Goal: Check status: Check status

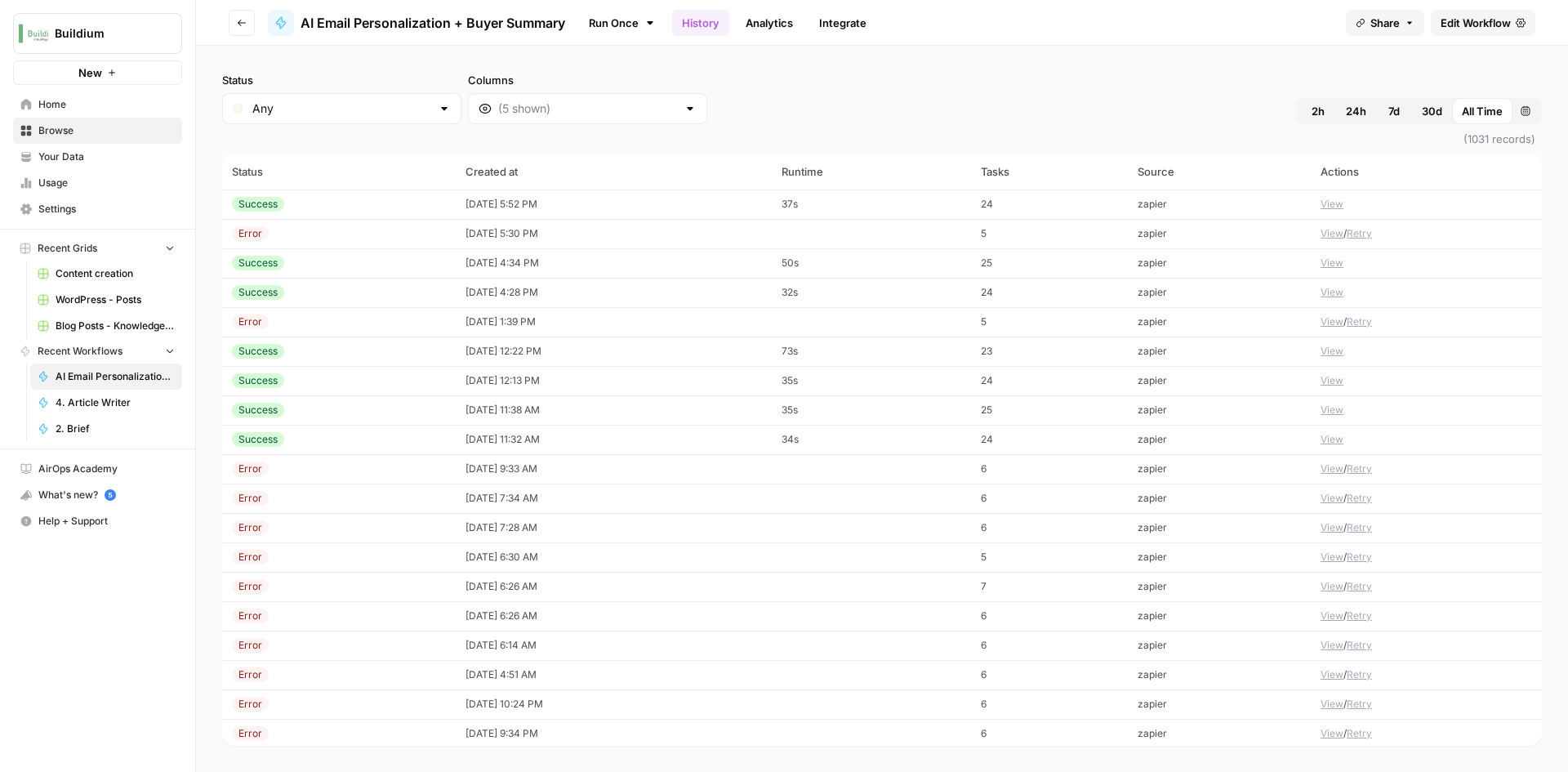
click at [508, 329] on td "[DATE] 1:39 PM" at bounding box center [613, 322] width 316 height 30
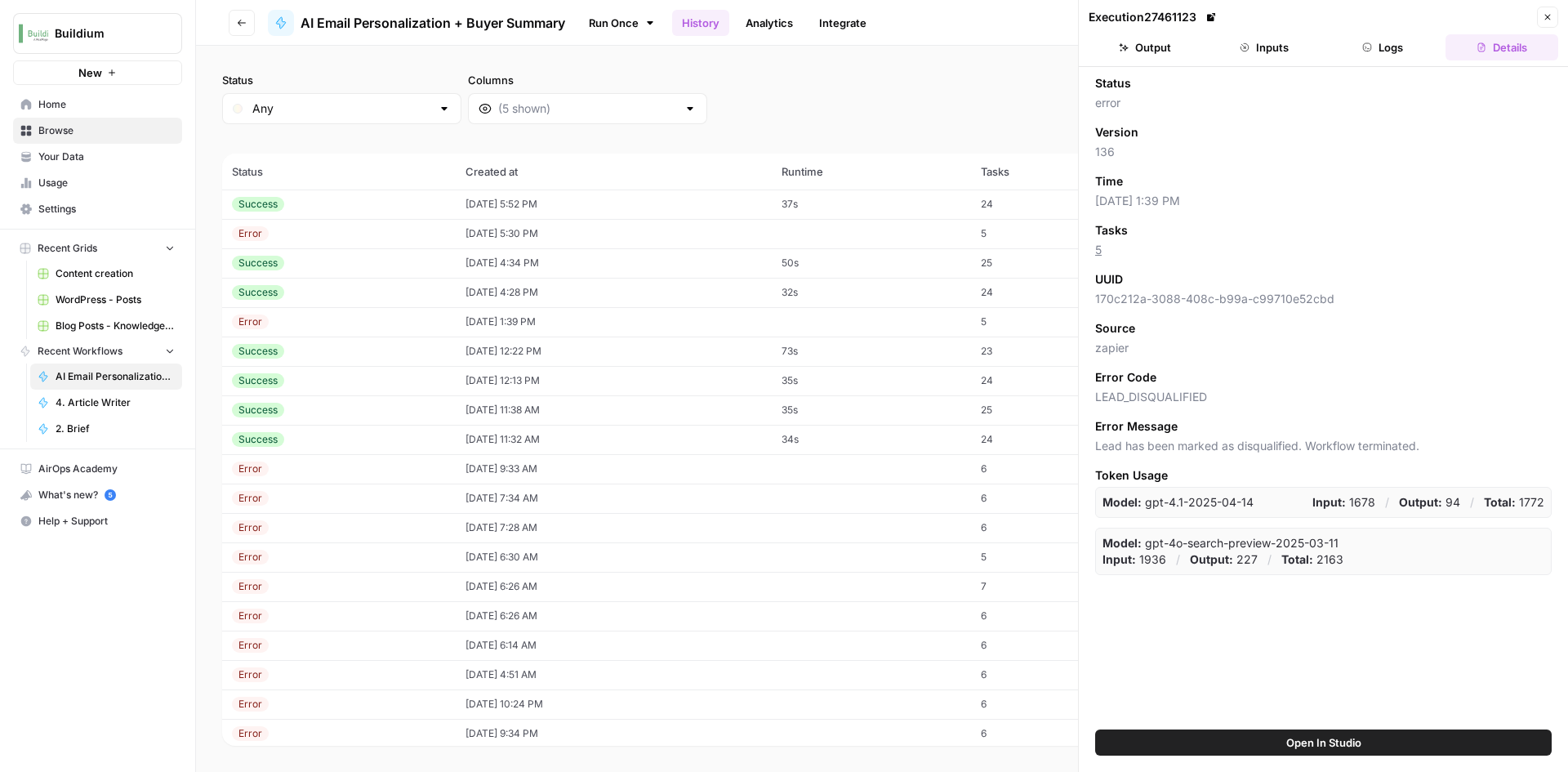
click at [1352, 41] on button "Logs" at bounding box center [1383, 48] width 113 height 26
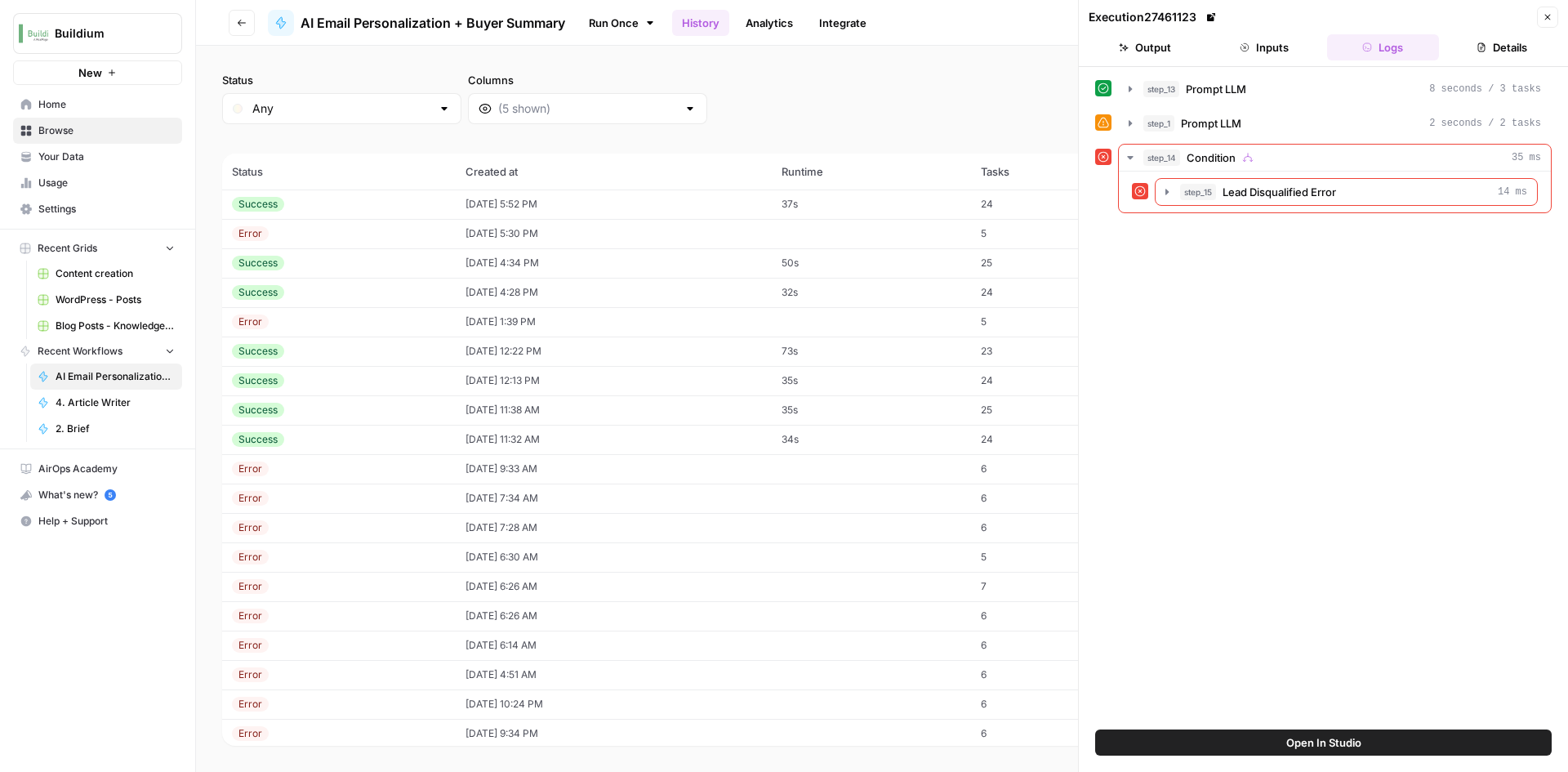
click at [314, 230] on div "Error" at bounding box center [339, 234] width 214 height 15
click at [491, 199] on td "[DATE] 5:52 PM" at bounding box center [613, 204] width 316 height 30
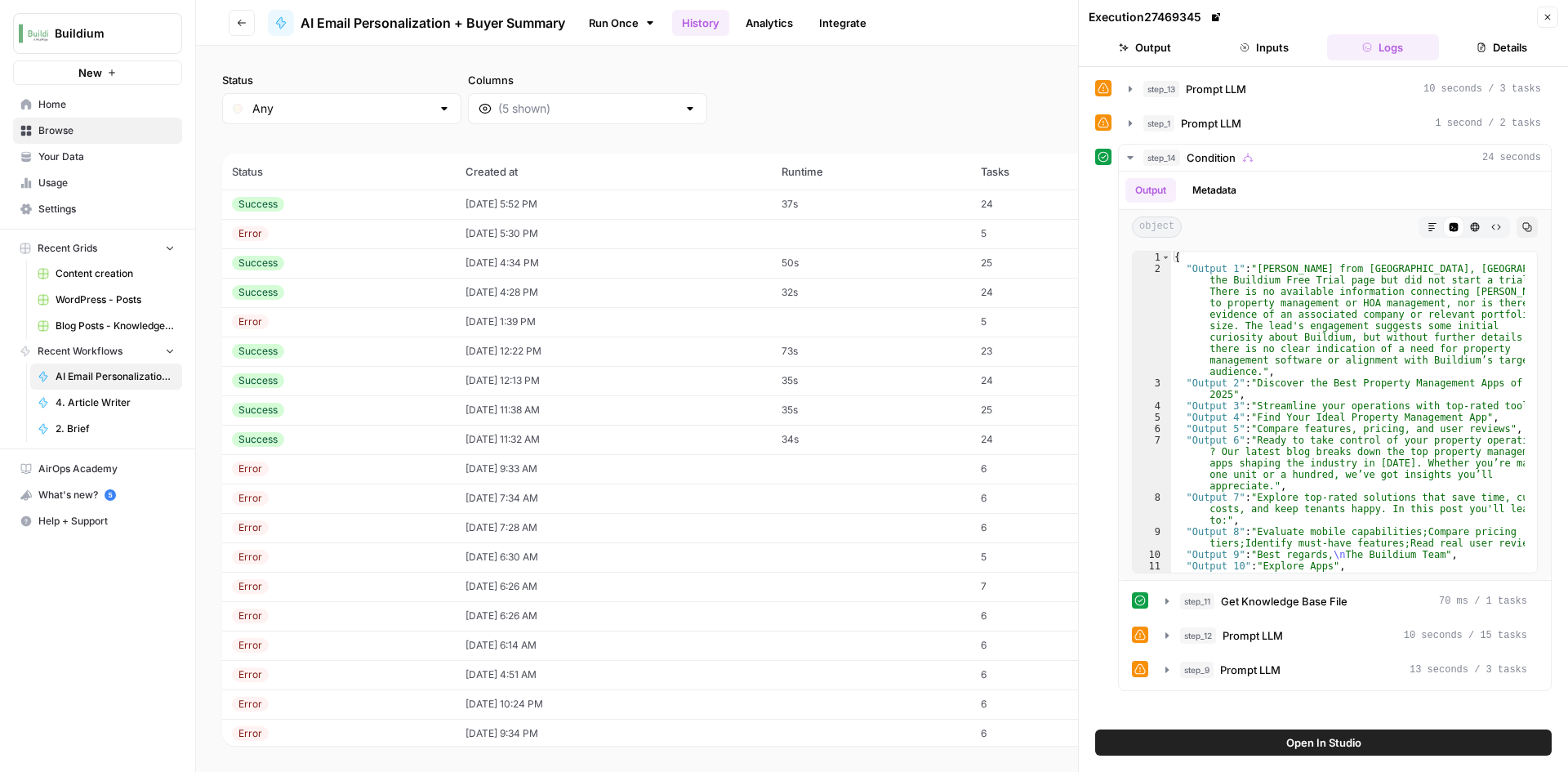
click at [548, 268] on td "[DATE] 4:34 PM" at bounding box center [613, 263] width 316 height 30
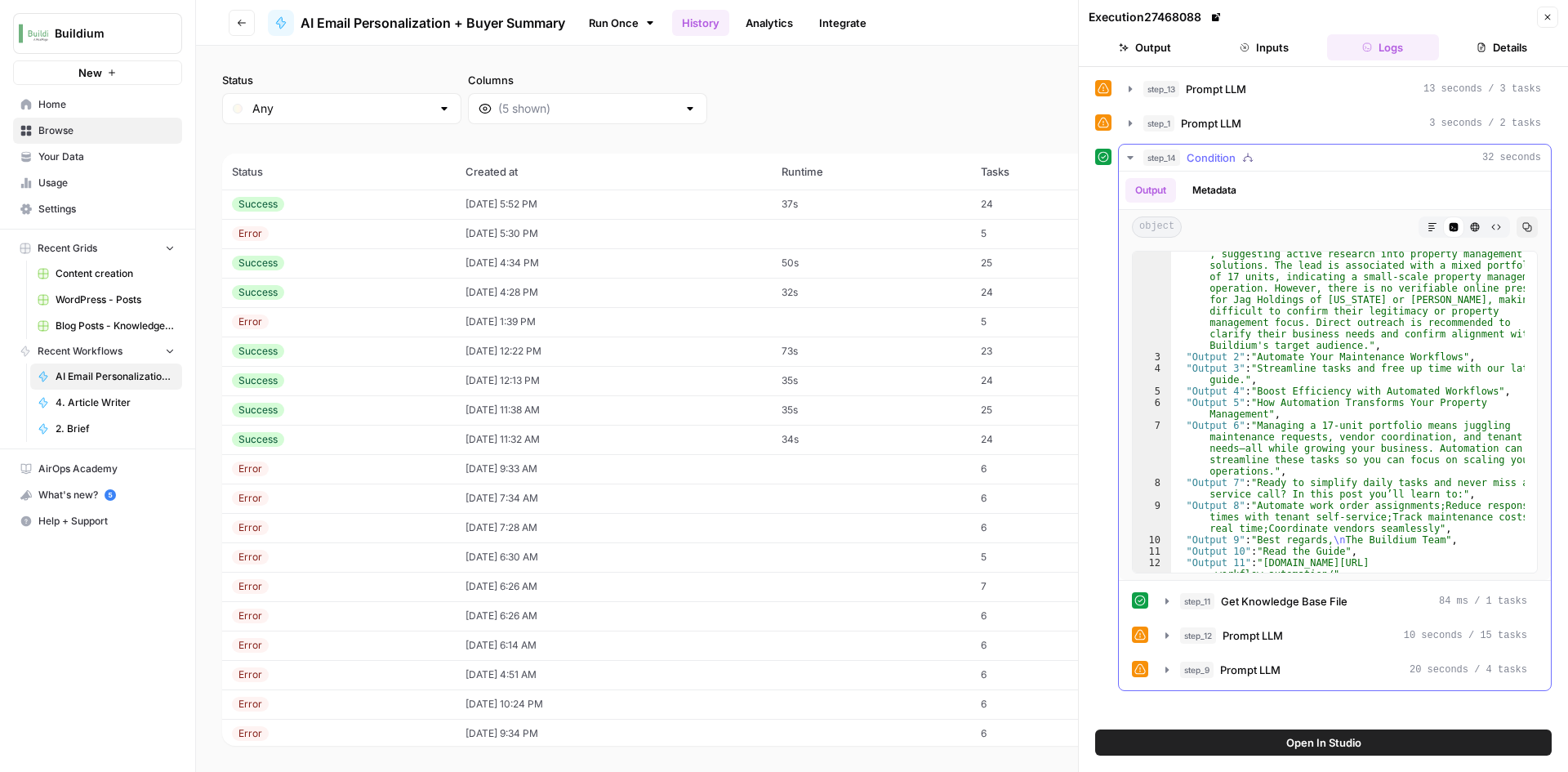
scroll to position [98, 0]
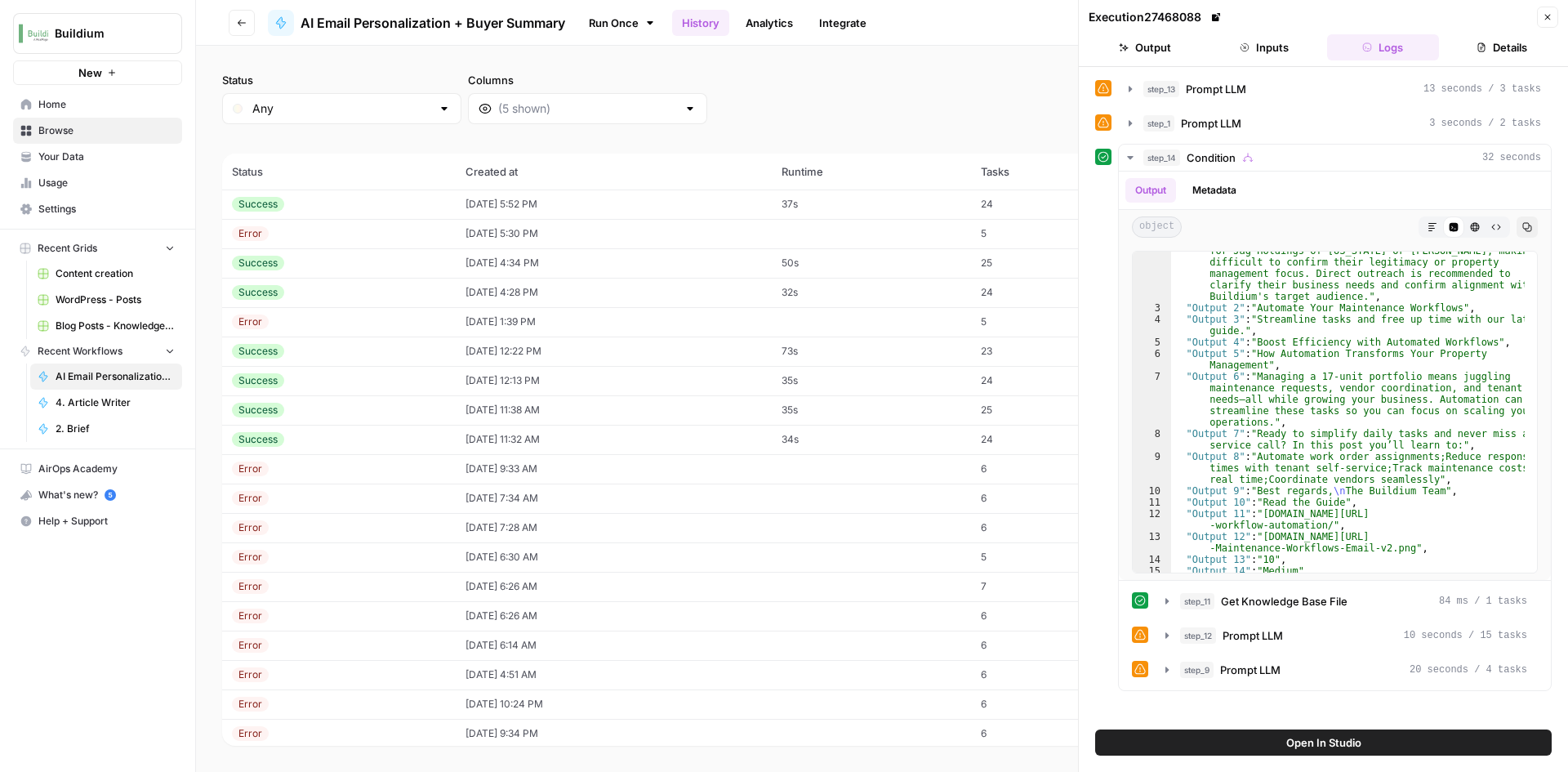
click at [684, 295] on td "[DATE] 4:28 PM" at bounding box center [613, 292] width 316 height 30
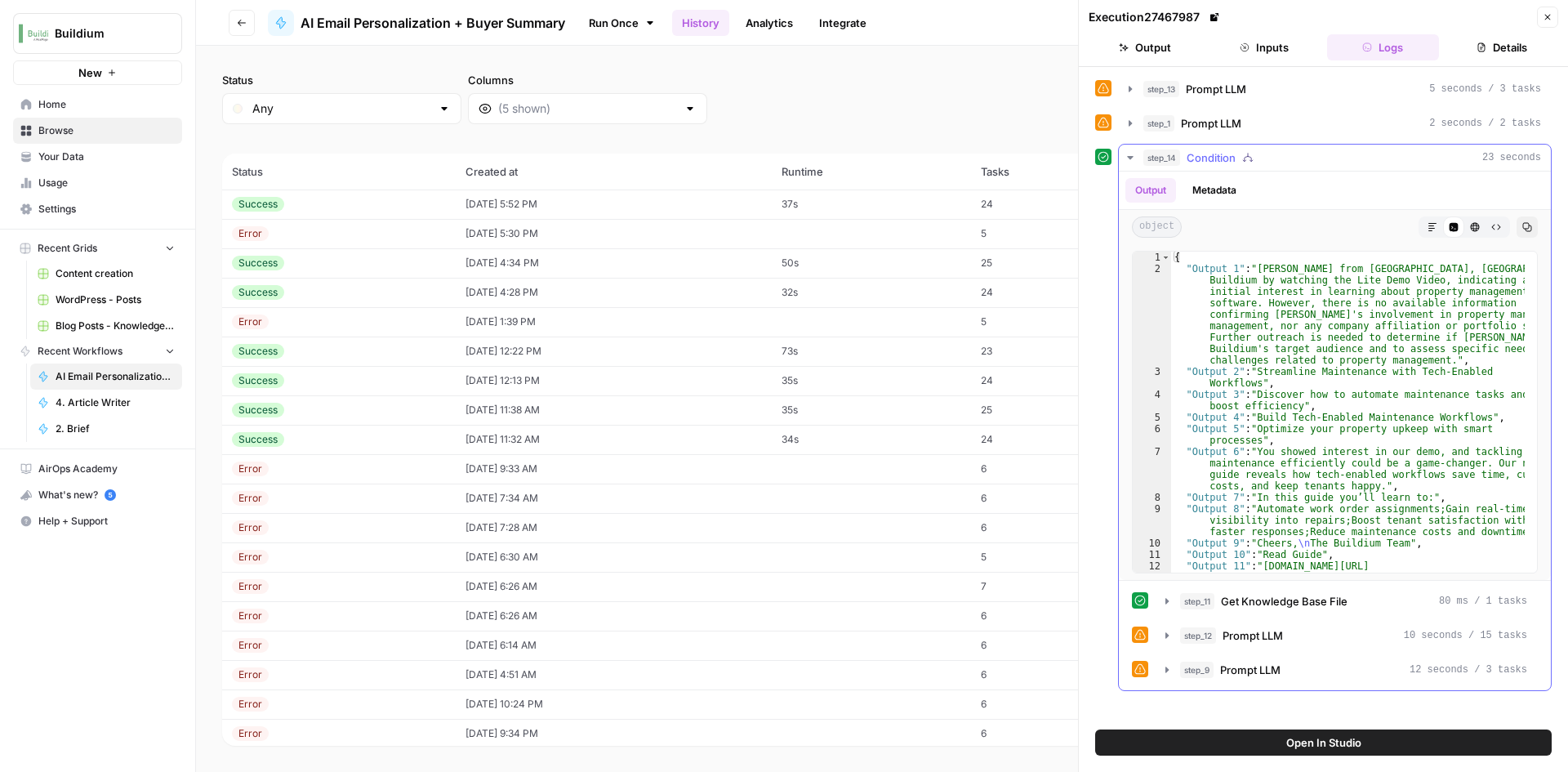
scroll to position [68, 0]
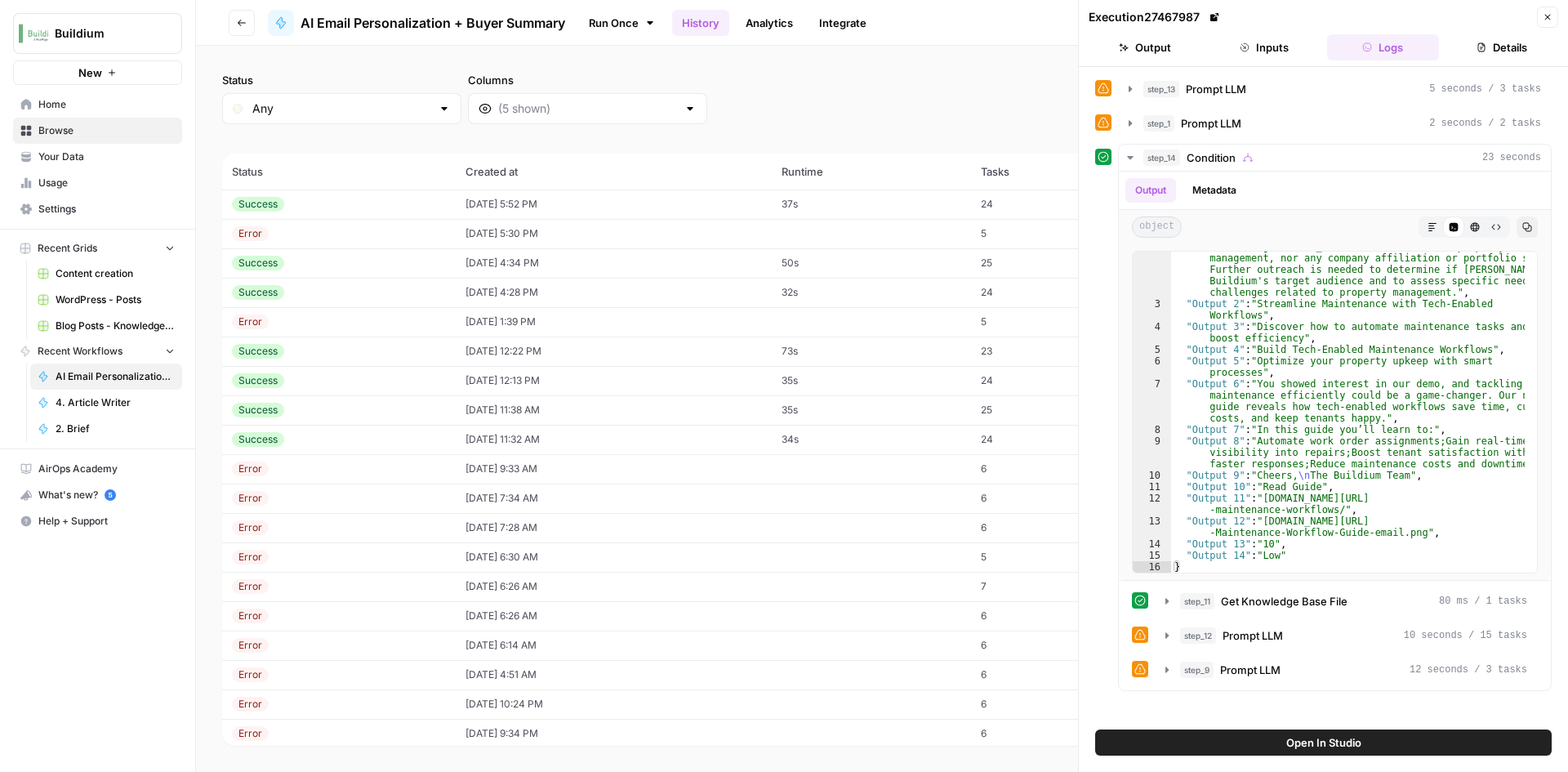
click at [614, 343] on td "[DATE] 12:22 PM" at bounding box center [613, 352] width 316 height 30
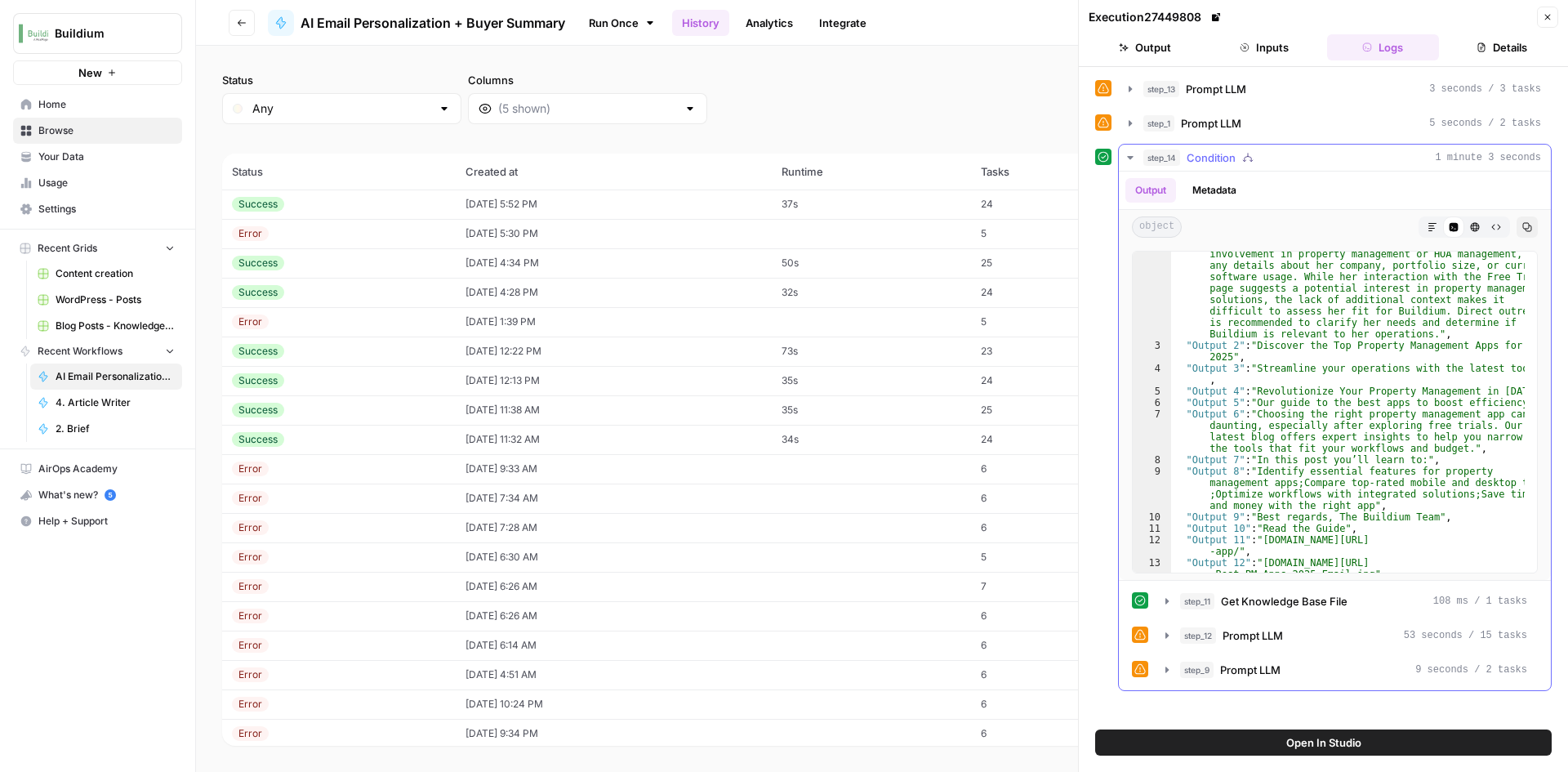
scroll to position [91, 0]
